Goal: Task Accomplishment & Management: Manage account settings

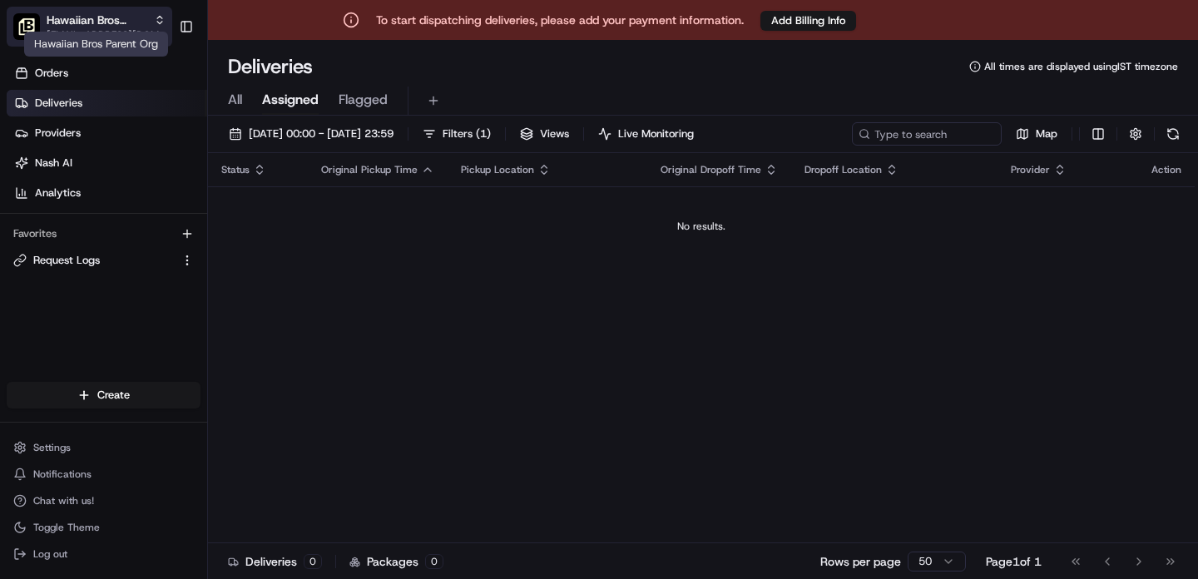
click at [76, 25] on span "Hawaiian Bros Parent Org" at bounding box center [97, 20] width 101 height 17
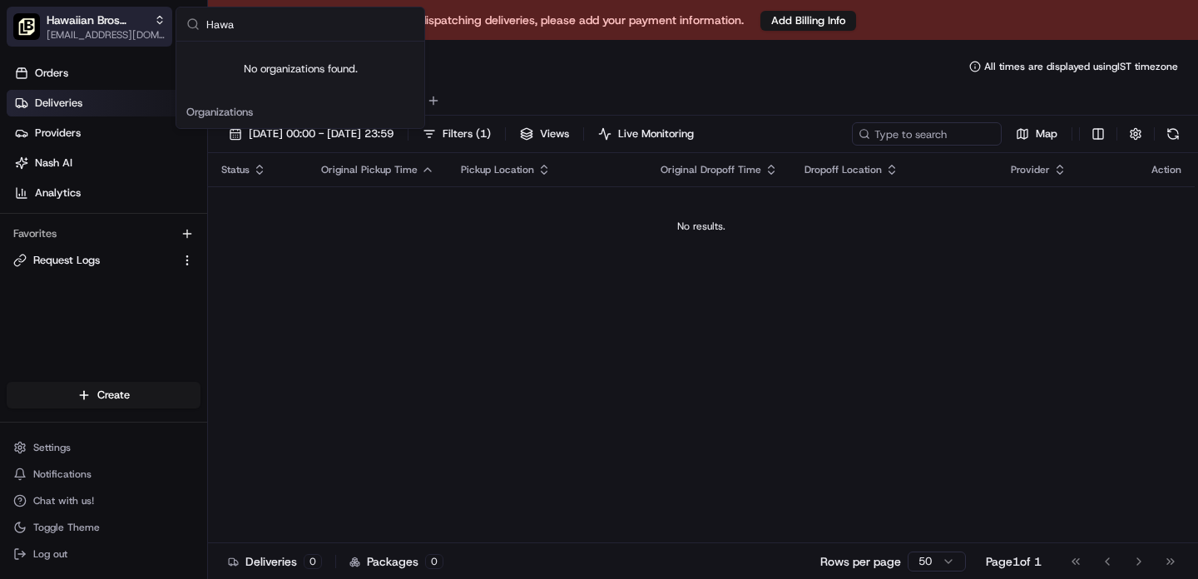
type input "Hawa"
click at [106, 26] on span "Hawaiian Bros Parent Org" at bounding box center [97, 20] width 101 height 17
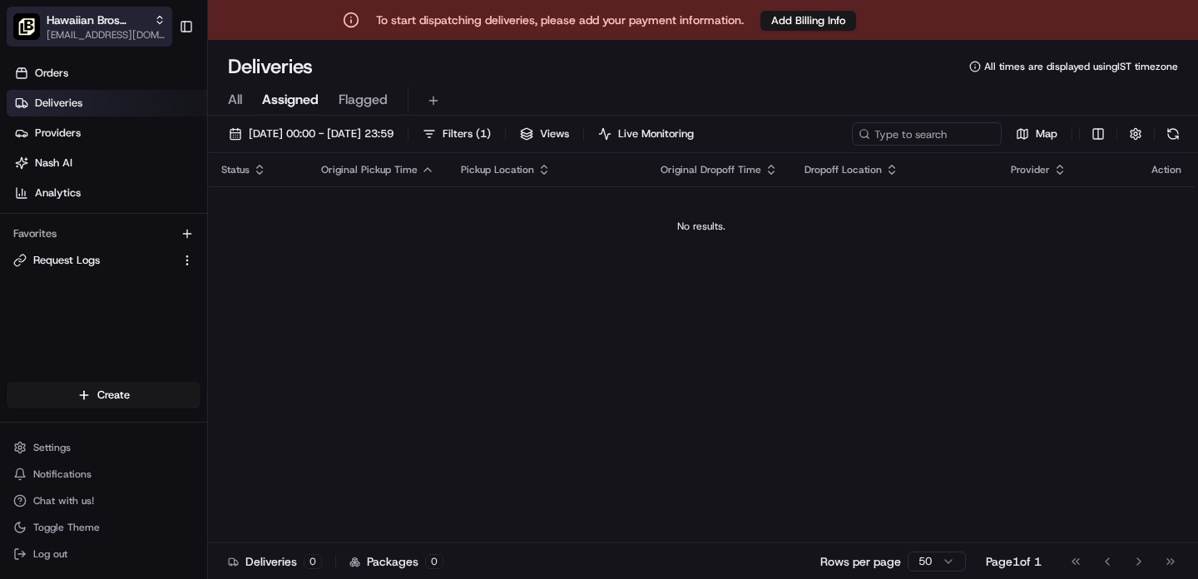
click at [106, 26] on span "Hawaiian Bros Parent Org" at bounding box center [97, 20] width 101 height 17
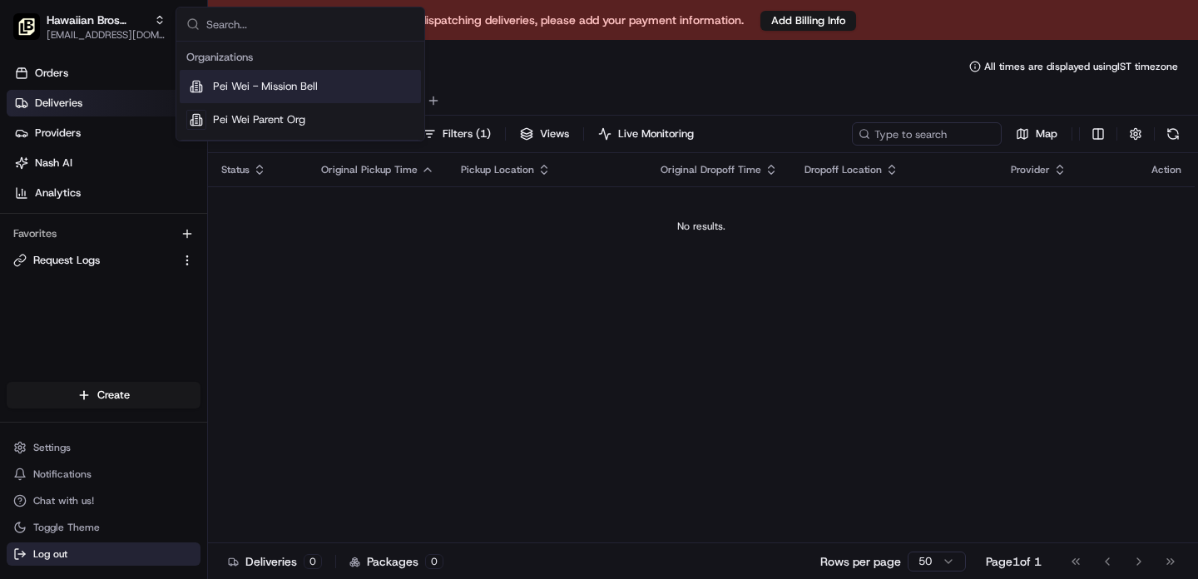
click at [55, 552] on span "Log out" at bounding box center [50, 554] width 34 height 13
